Goal: Find specific page/section: Find specific page/section

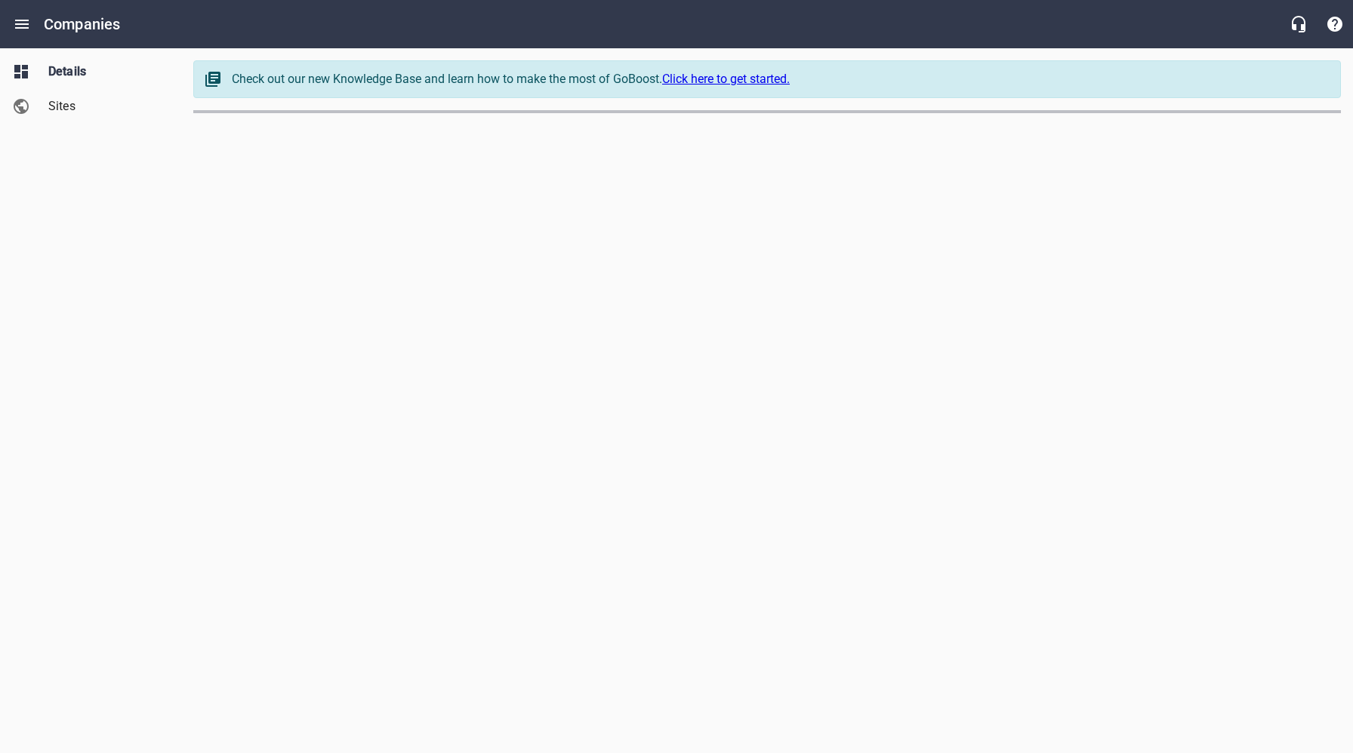
select select "[US_STATE]"
select select "49"
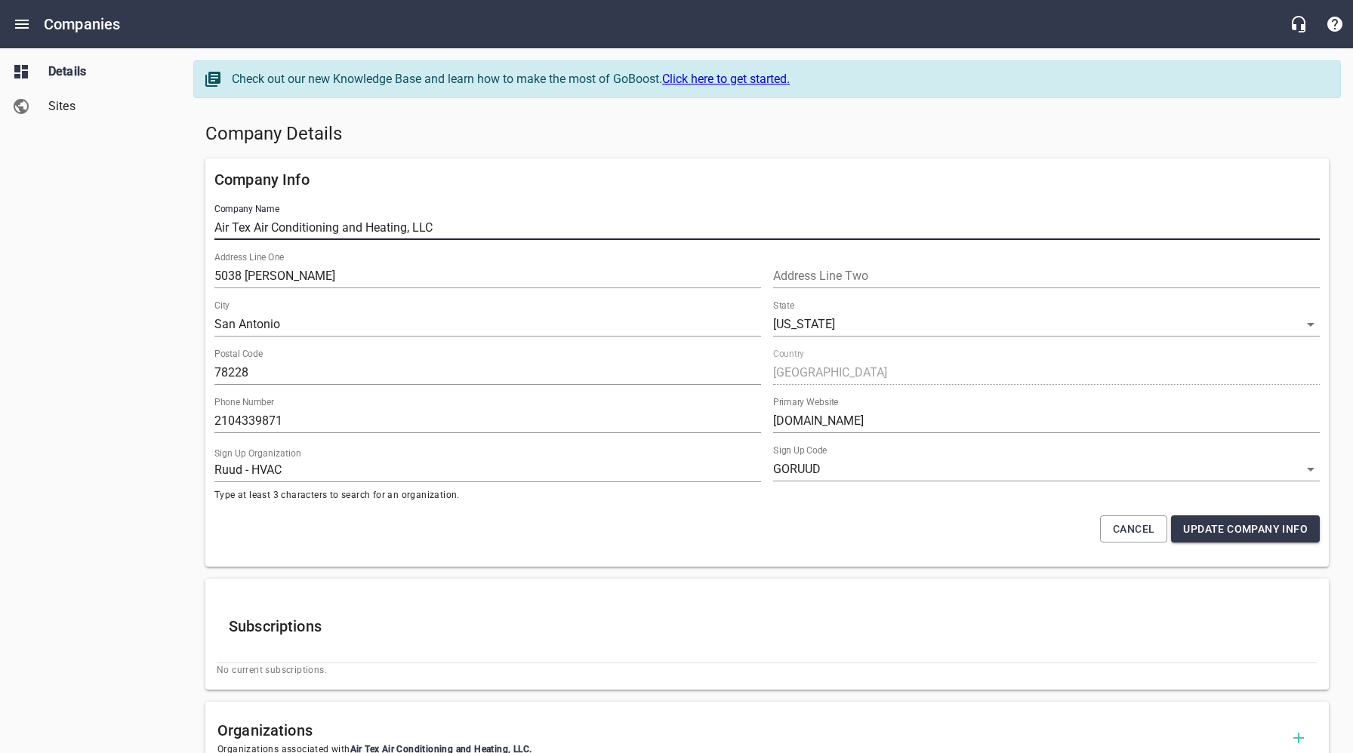
drag, startPoint x: 452, startPoint y: 232, endPoint x: 204, endPoint y: 234, distance: 248.4
click at [212, 228] on div "Company Name Air Tex Air Conditioning and Heating, LLC" at bounding box center [766, 222] width 1117 height 48
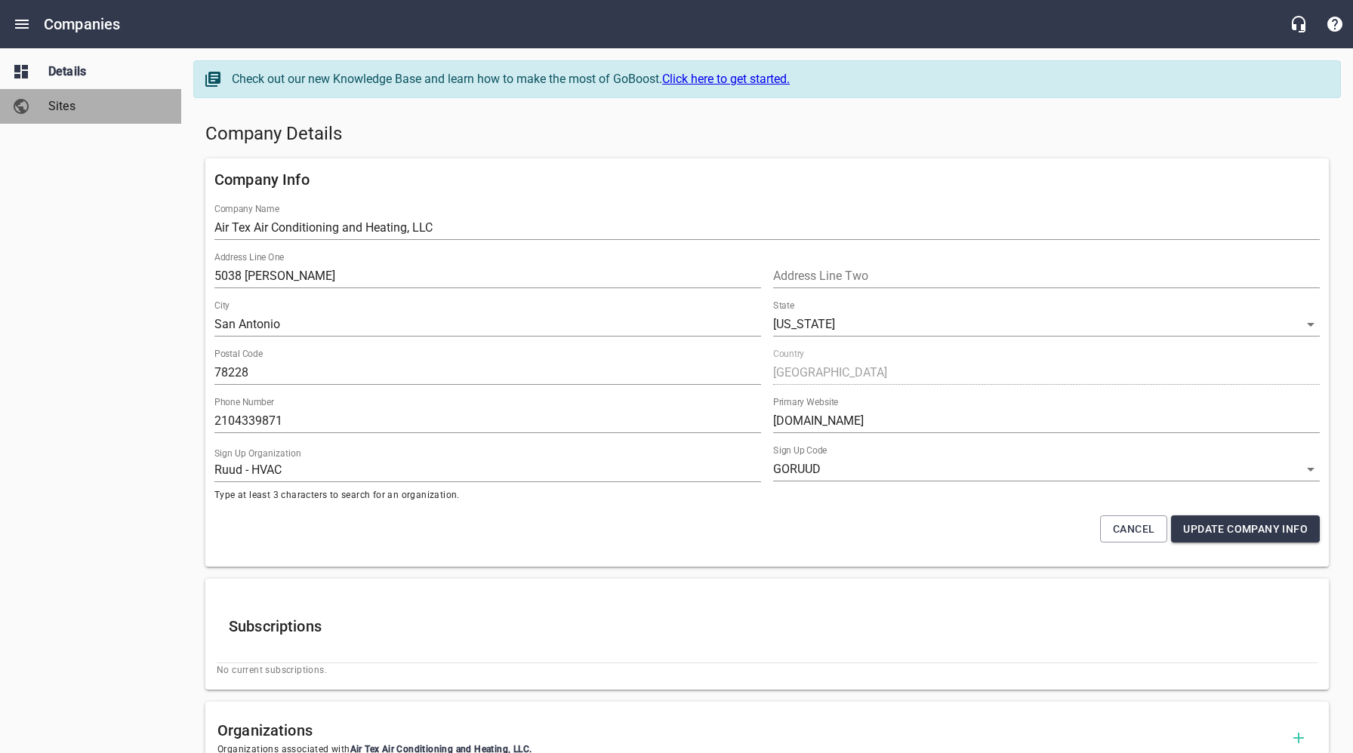
click at [69, 106] on span "Sites" at bounding box center [105, 106] width 115 height 18
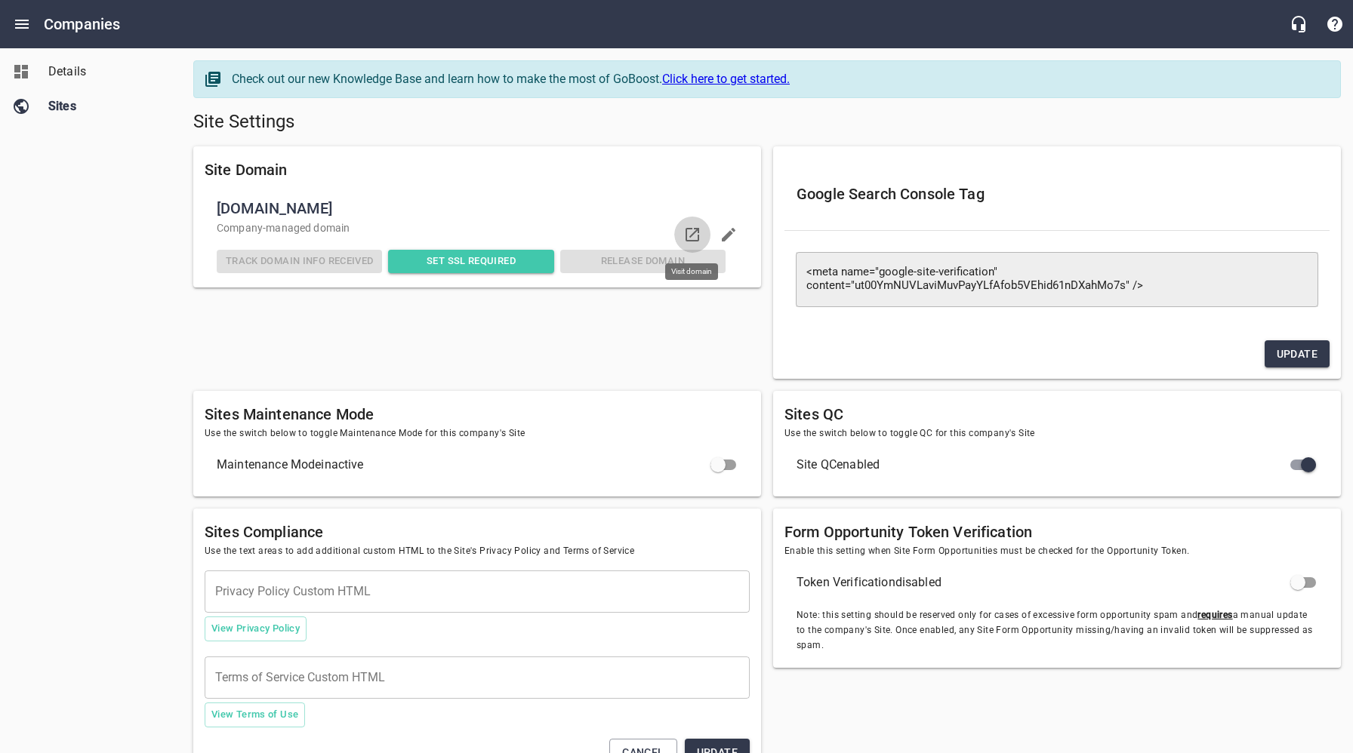
click at [693, 234] on icon at bounding box center [692, 235] width 18 height 18
click at [57, 65] on span "Details" at bounding box center [105, 72] width 115 height 18
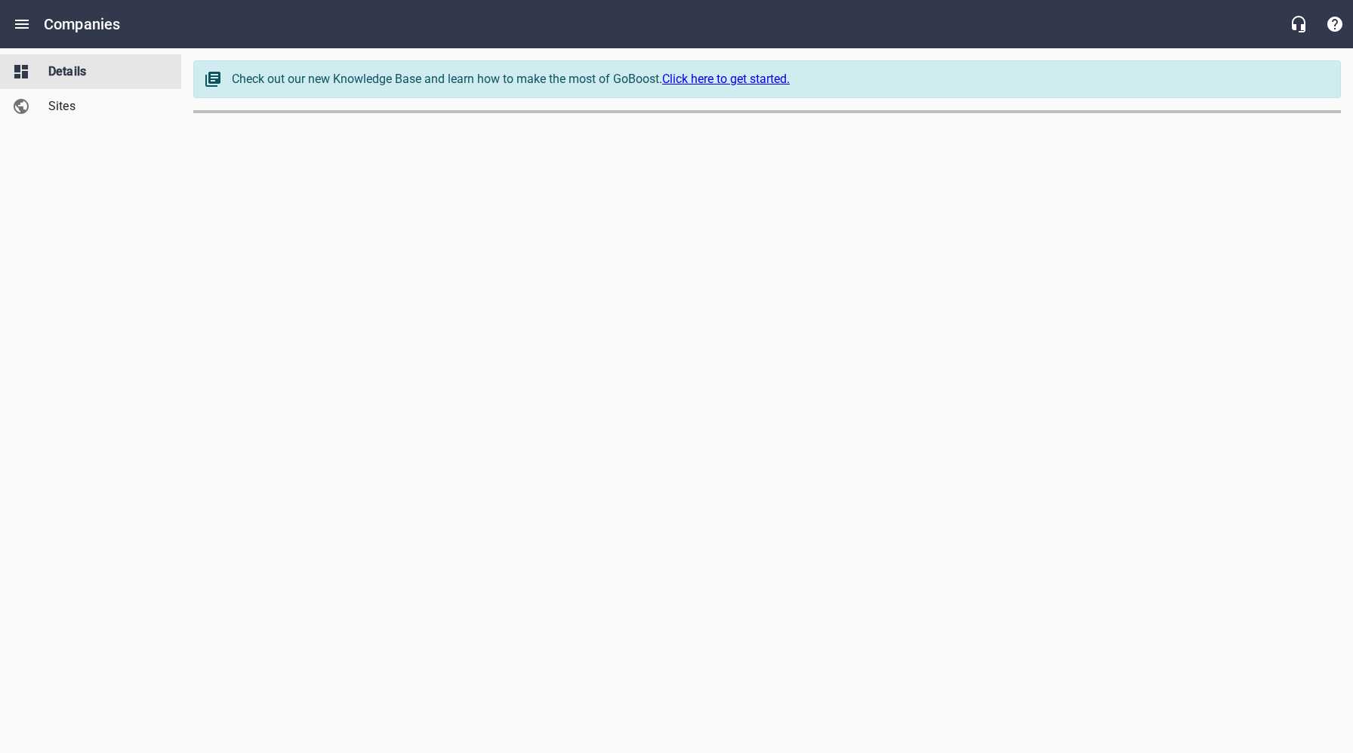
select select "[US_STATE]"
select select "49"
